Goal: Use online tool/utility: Utilize a website feature to perform a specific function

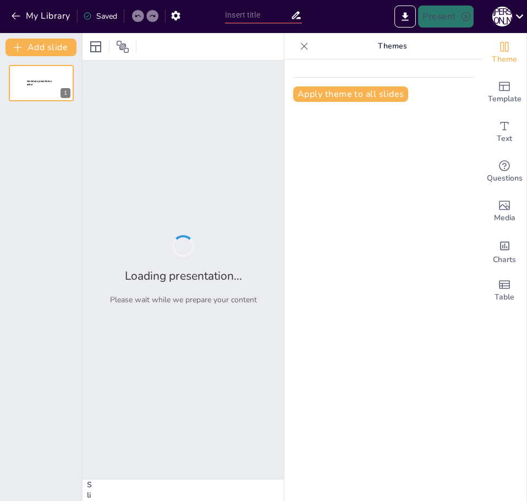
type input "Траєкторії розвитку: Як допомогти учням досягти вершин"
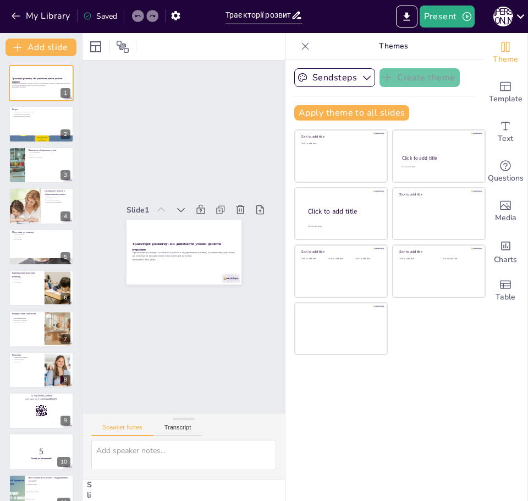
checkbox input "true"
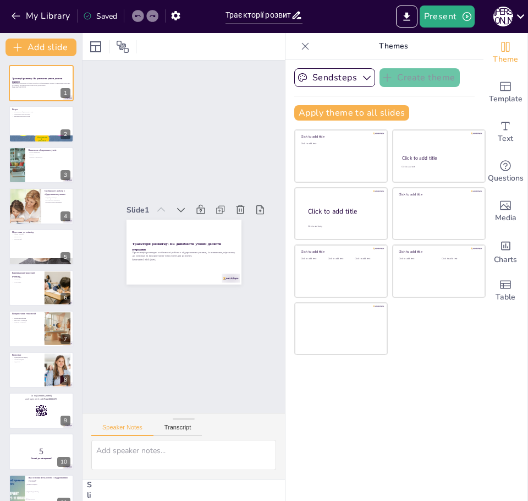
checkbox input "true"
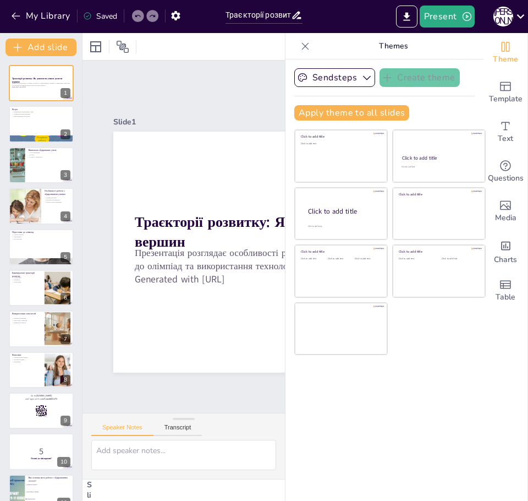
checkbox input "true"
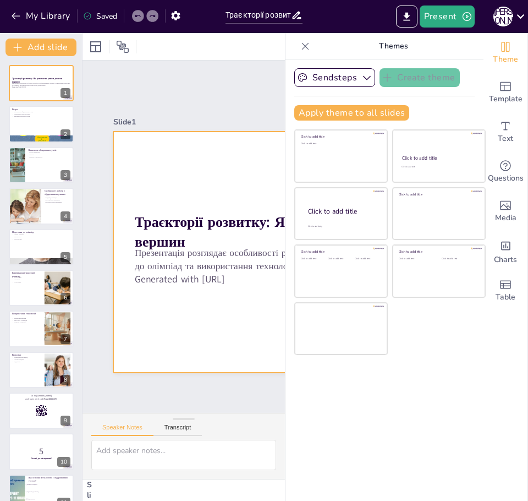
checkbox input "true"
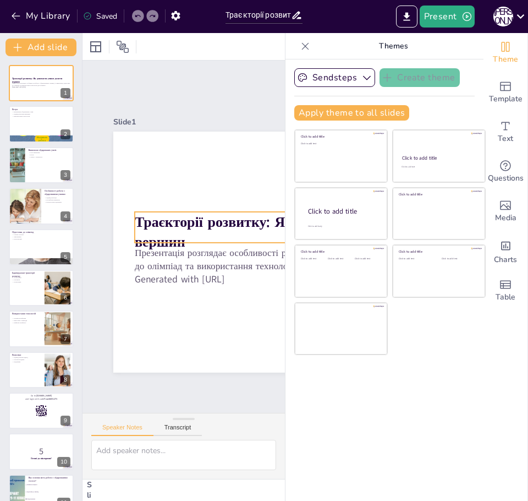
checkbox input "true"
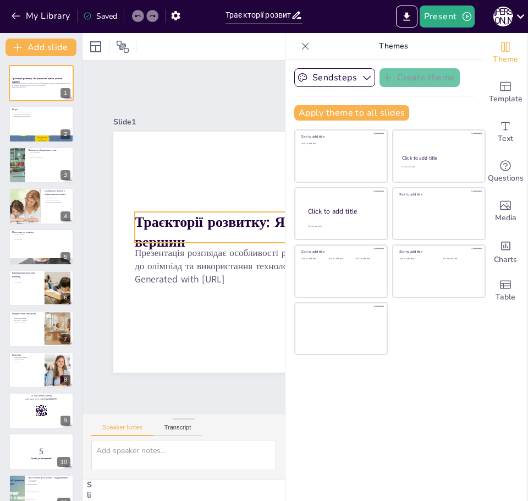
checkbox input "true"
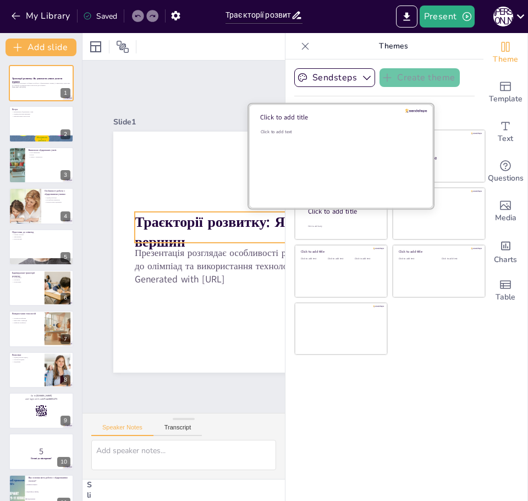
checkbox input "true"
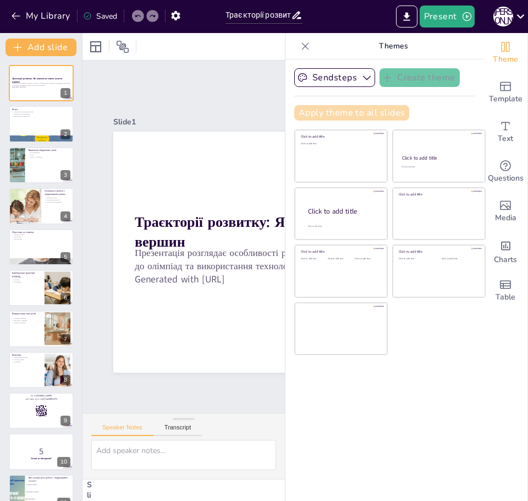
click at [358, 113] on button "Apply theme to all slides" at bounding box center [351, 112] width 115 height 15
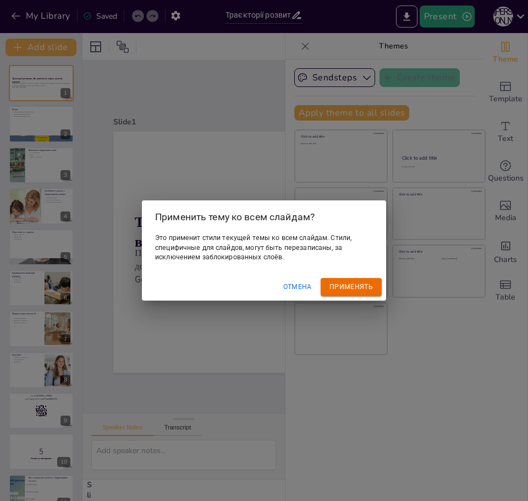
click at [370, 372] on div "Применить тему ко всем слайдам? Это применит стили текущей темы ко всем слайдам…" at bounding box center [264, 250] width 528 height 501
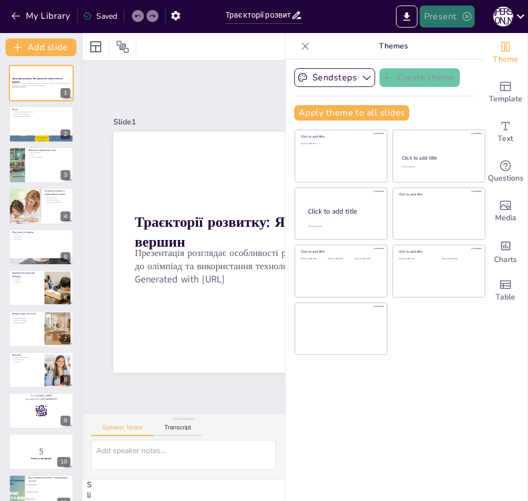
click at [454, 11] on button "Present" at bounding box center [447, 17] width 55 height 22
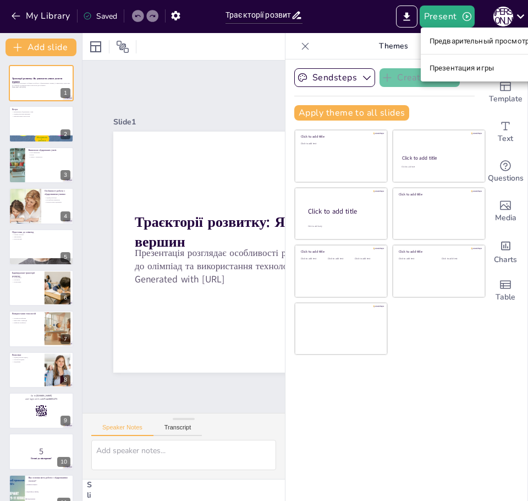
click at [453, 37] on font "Предварительный просмотр презентации" at bounding box center [503, 41] width 147 height 8
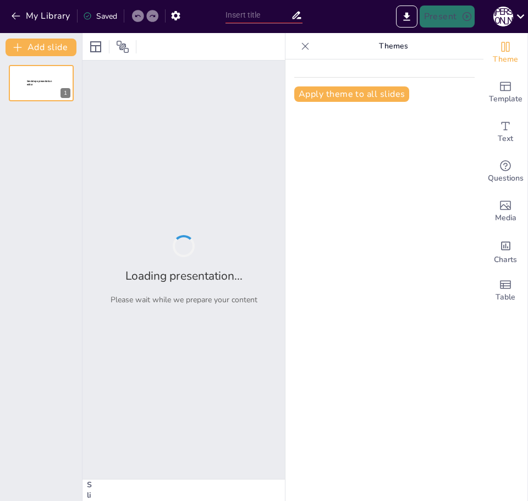
type input "Траєкторії розвитку: Як допомогти учням досягти вершин"
